Goal: Task Accomplishment & Management: Manage account settings

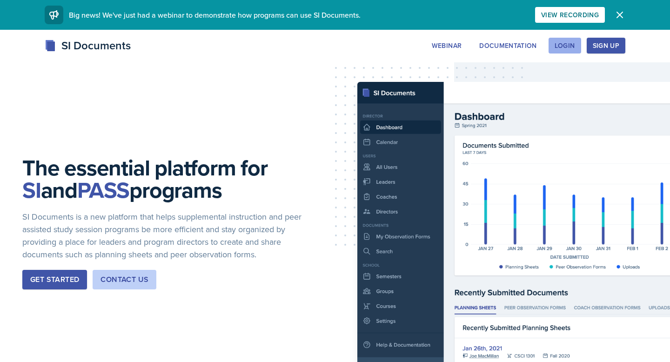
click at [567, 47] on div "Login" at bounding box center [564, 45] width 20 height 7
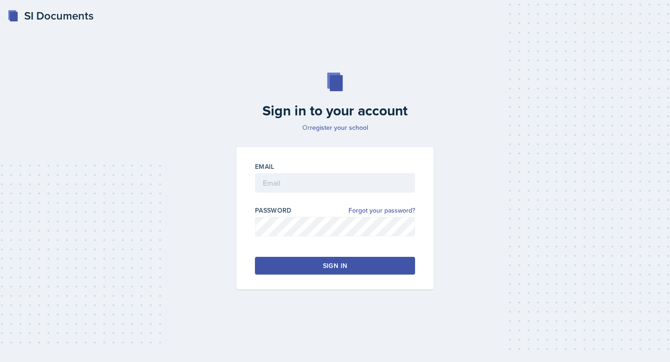
click at [391, 193] on div at bounding box center [335, 197] width 160 height 9
click at [387, 183] on input "email" at bounding box center [335, 183] width 160 height 20
type input "c"
type input "Messer"
click at [342, 267] on div "Sign in" at bounding box center [335, 265] width 24 height 9
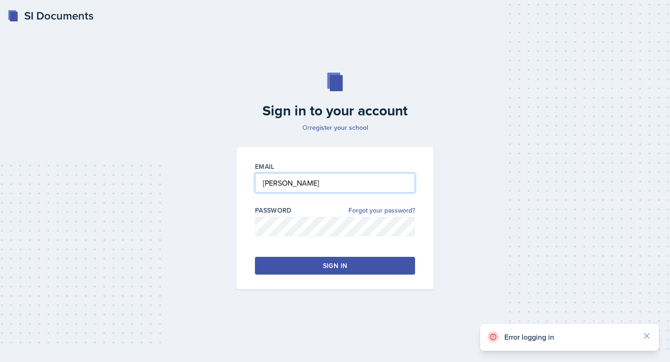
drag, startPoint x: 335, startPoint y: 184, endPoint x: 215, endPoint y: 182, distance: 120.5
click at [212, 182] on div "Sign in to your account Or register your school Email Messer Password Forgot yo…" at bounding box center [335, 181] width 640 height 276
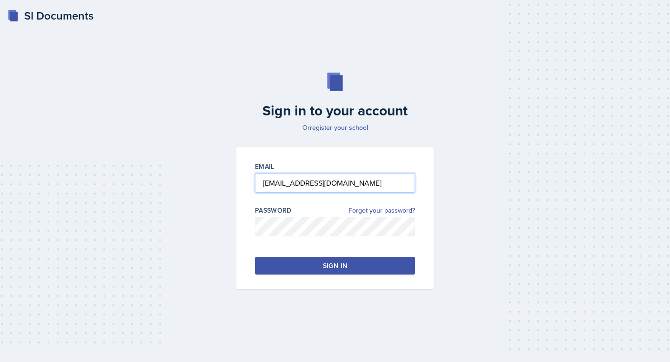
type input "[EMAIL_ADDRESS][DOMAIN_NAME]"
click at [289, 267] on button "Sign in" at bounding box center [335, 266] width 160 height 18
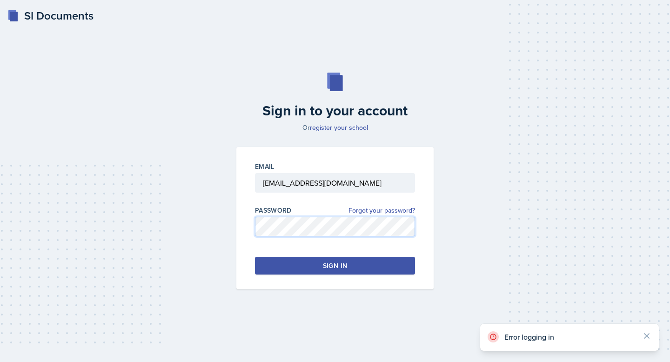
click at [234, 221] on div "Email cmesser2@students.kennesaw.edu Password Forgot your password? Sign in" at bounding box center [335, 218] width 208 height 142
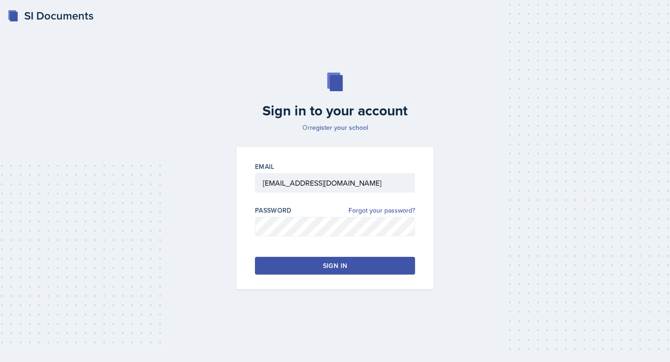
click at [267, 259] on button "Sign in" at bounding box center [335, 266] width 160 height 18
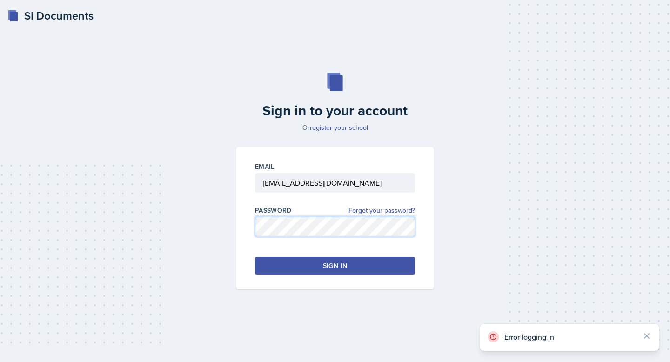
click at [230, 223] on div "Sign in to your account Or register your school Email cmesser2@students.kennesa…" at bounding box center [335, 181] width 640 height 276
click at [647, 335] on icon at bounding box center [646, 335] width 5 height 5
